Goal: Information Seeking & Learning: Find specific fact

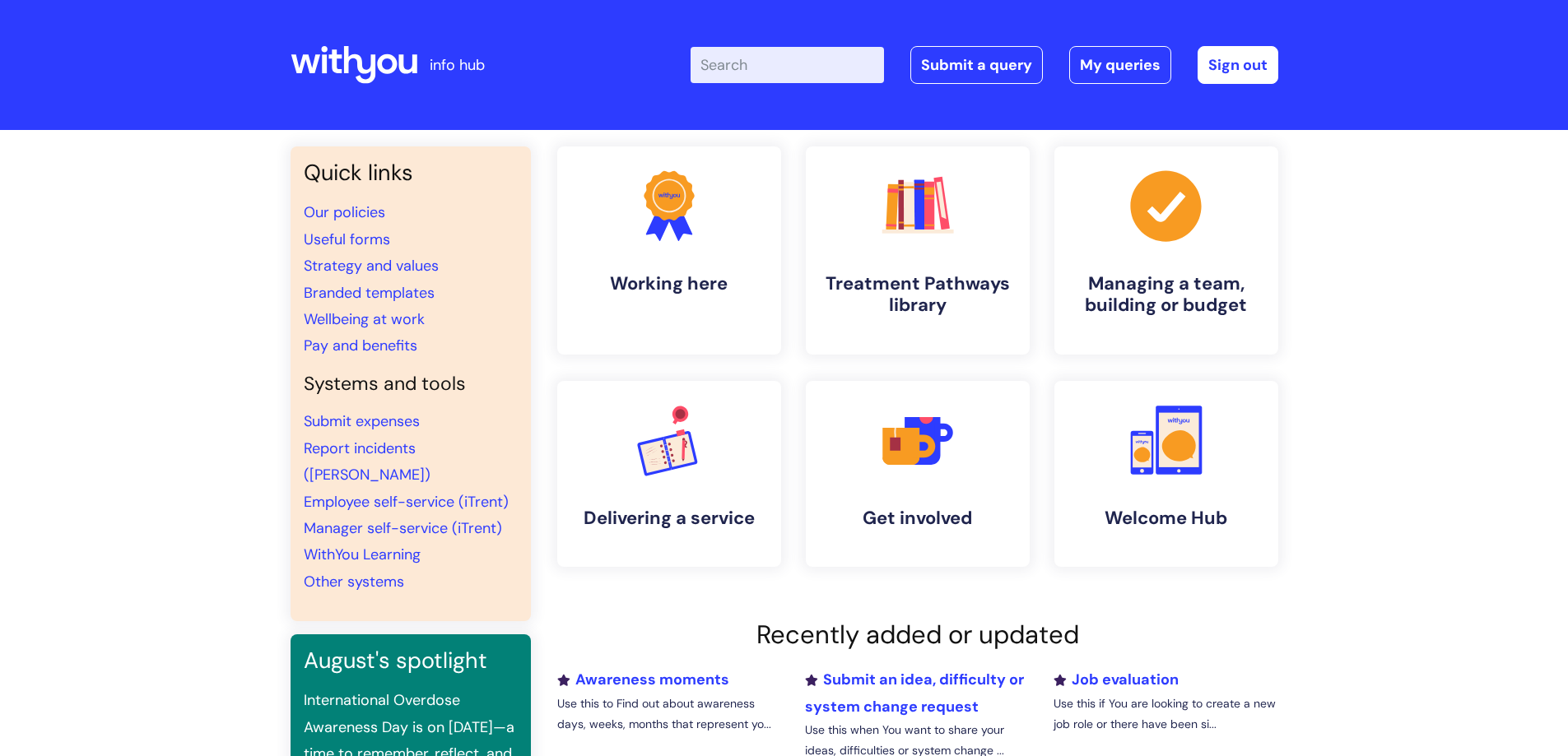
click at [787, 64] on input "Enter your search term here..." at bounding box center [787, 65] width 193 height 36
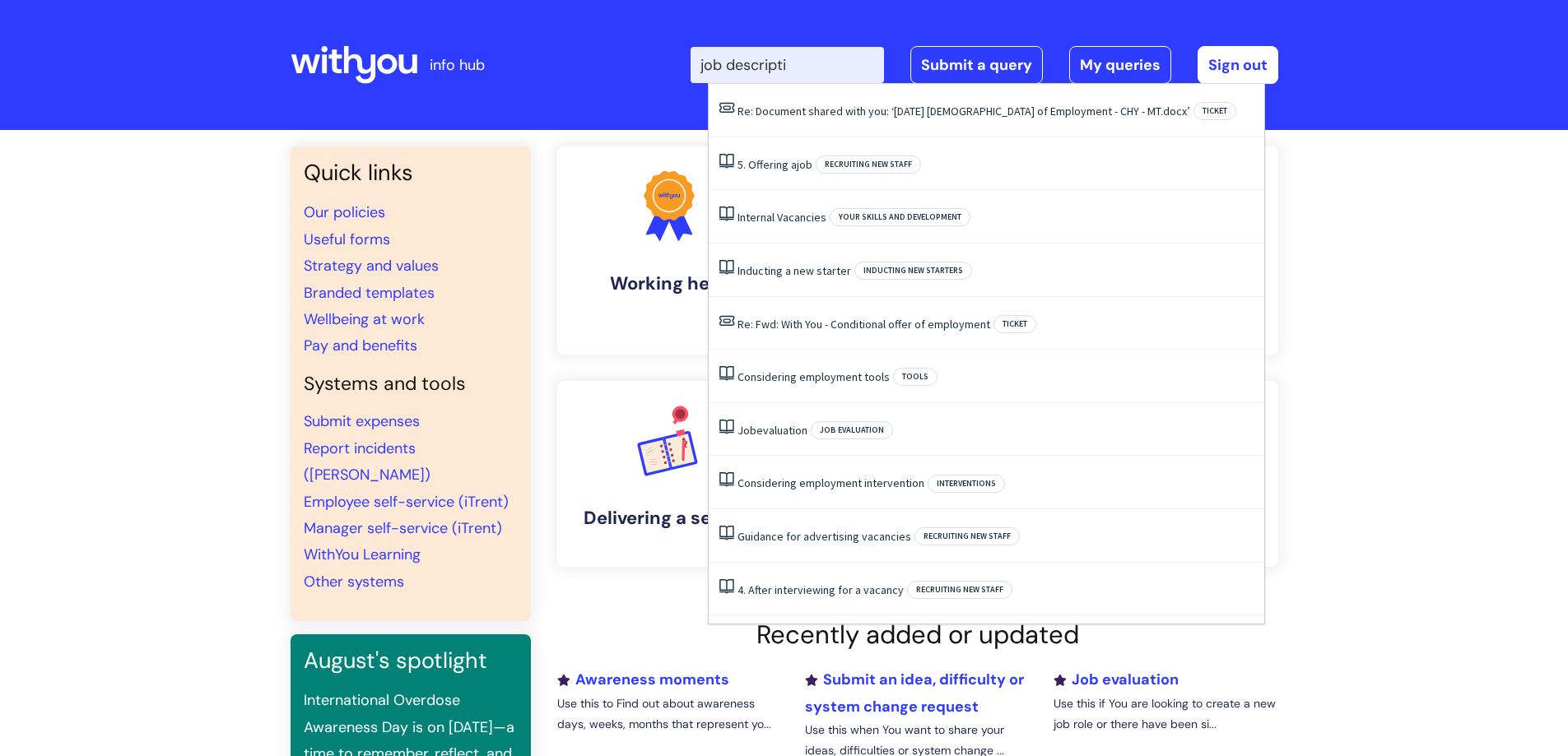
type input "job descriptio"
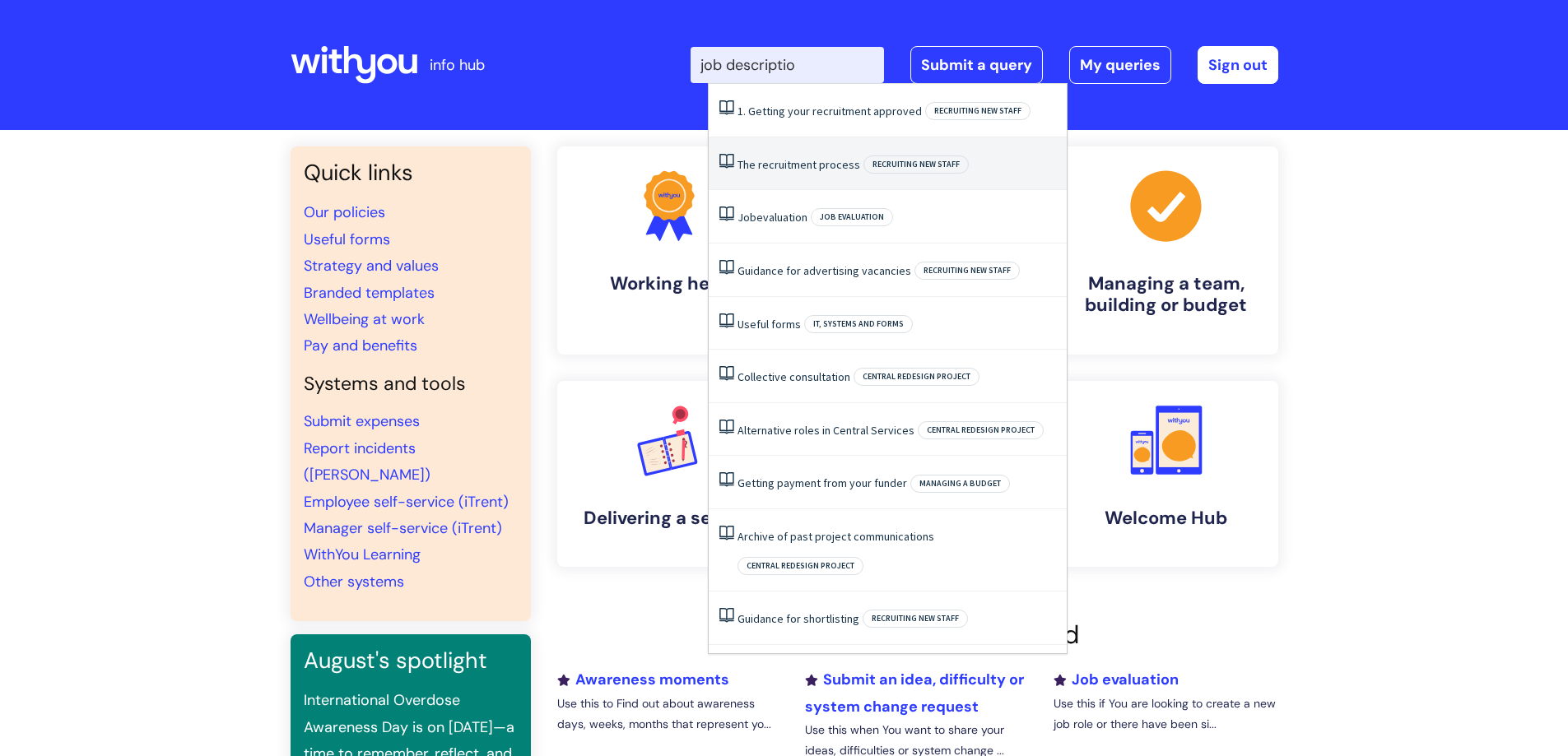
click at [821, 169] on link "The recruitment process" at bounding box center [799, 165] width 123 height 15
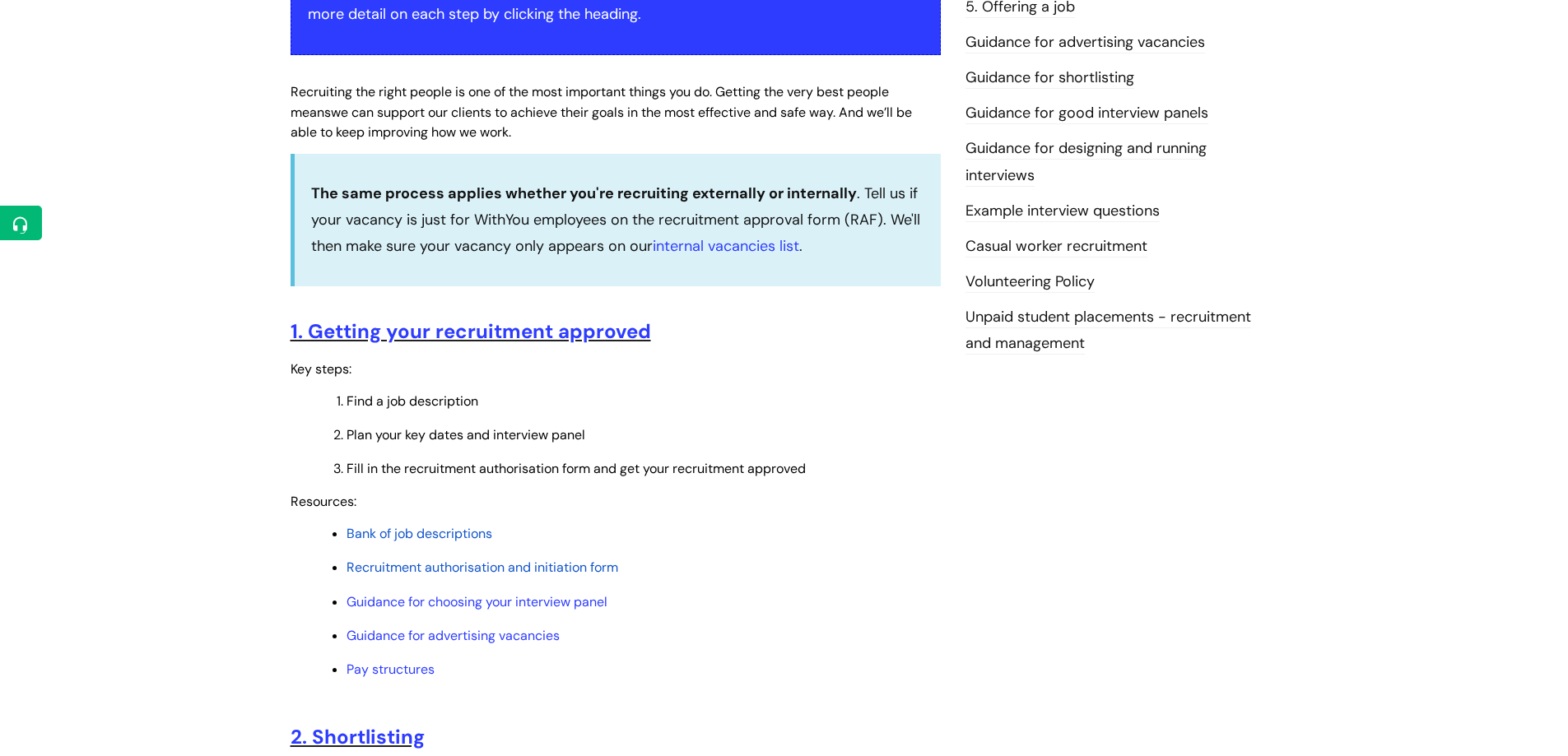
scroll to position [411, 0]
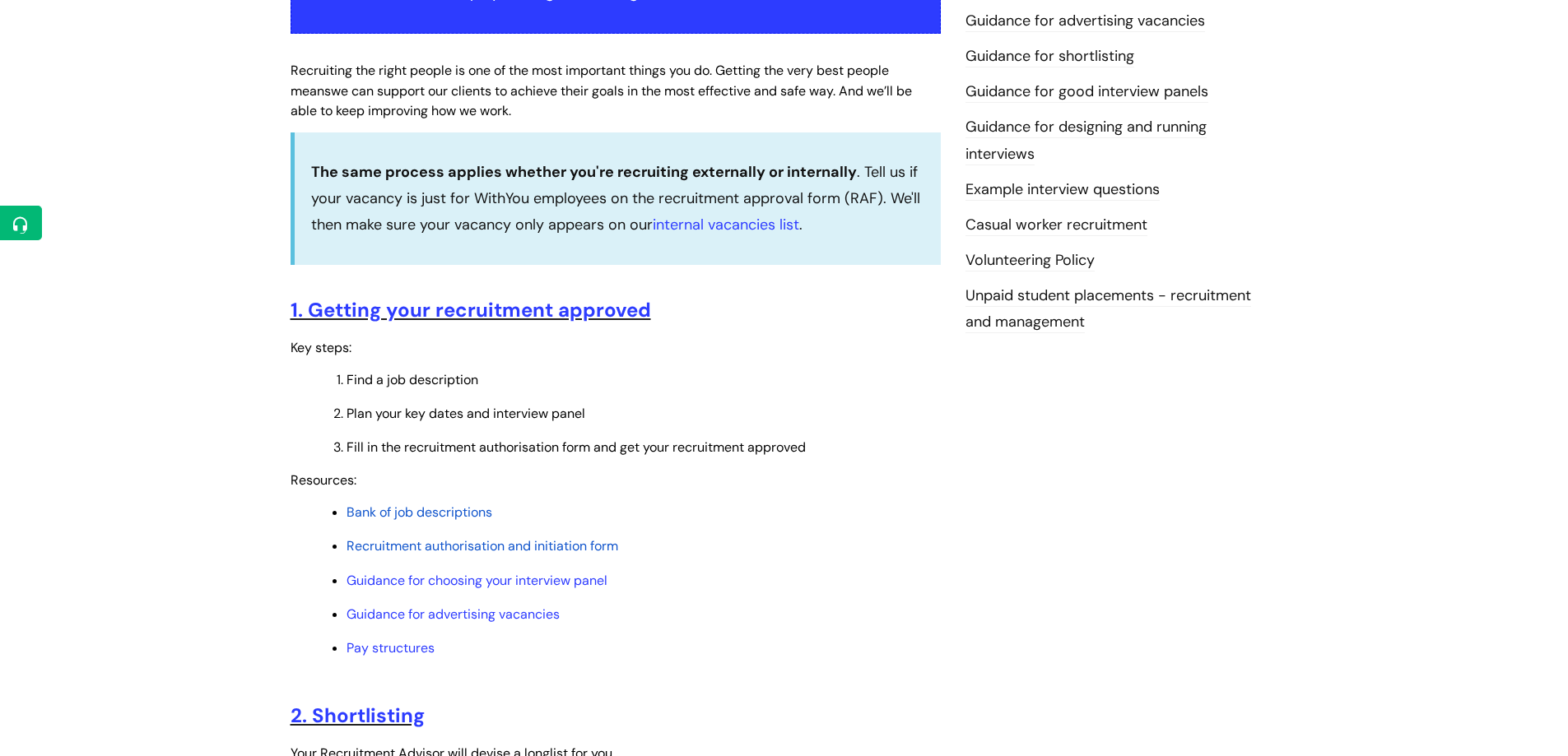
click at [440, 512] on span "Bank of job descriptions" at bounding box center [419, 512] width 146 height 18
